Goal: Book appointment/travel/reservation

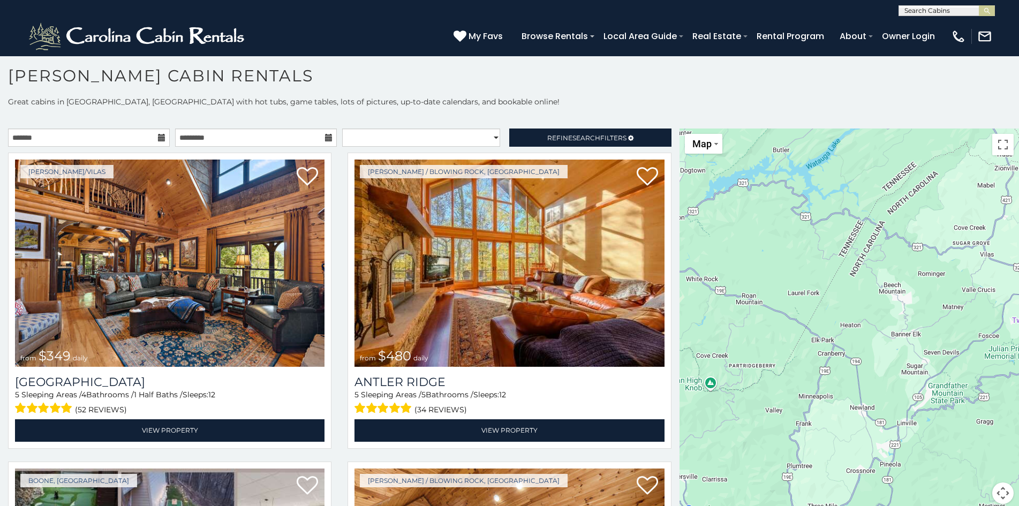
scroll to position [11, 0]
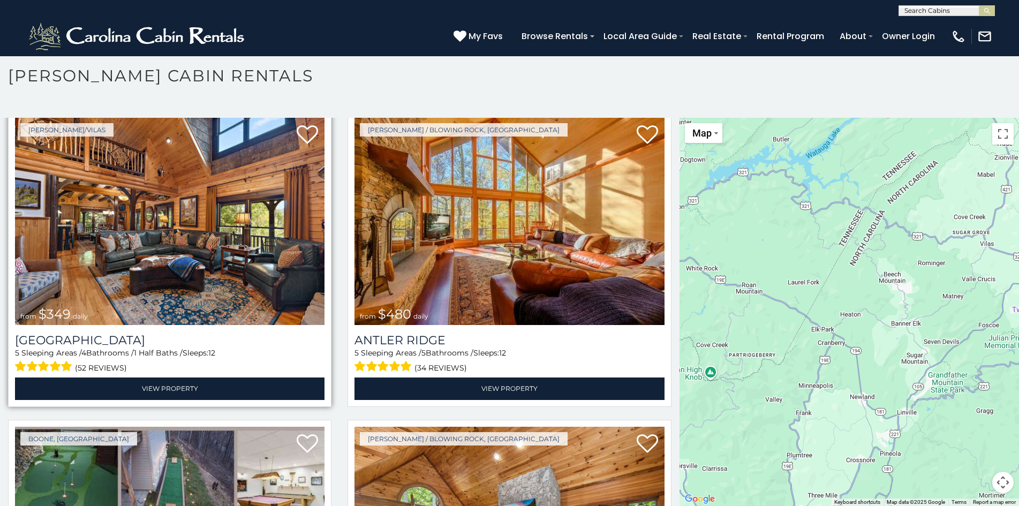
click at [85, 161] on img at bounding box center [169, 221] width 309 height 207
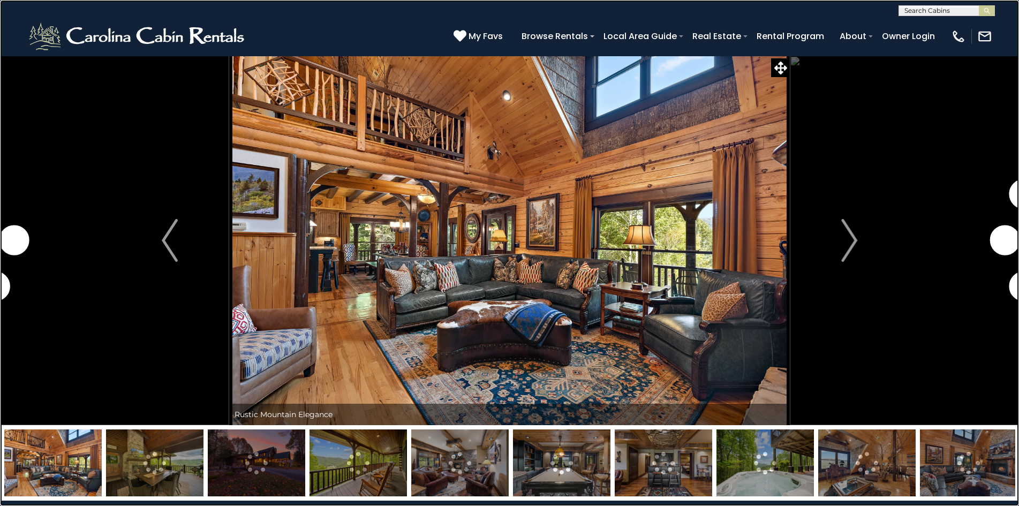
click at [32, 47] on link at bounding box center [509, 253] width 1019 height 506
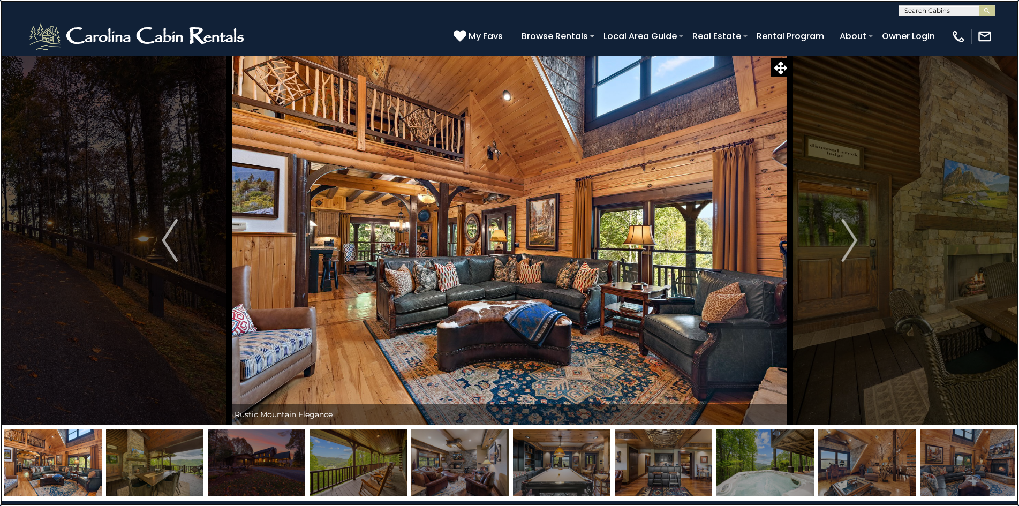
click at [622, 29] on link at bounding box center [509, 253] width 1019 height 506
